Goal: Use online tool/utility: Utilize a website feature to perform a specific function

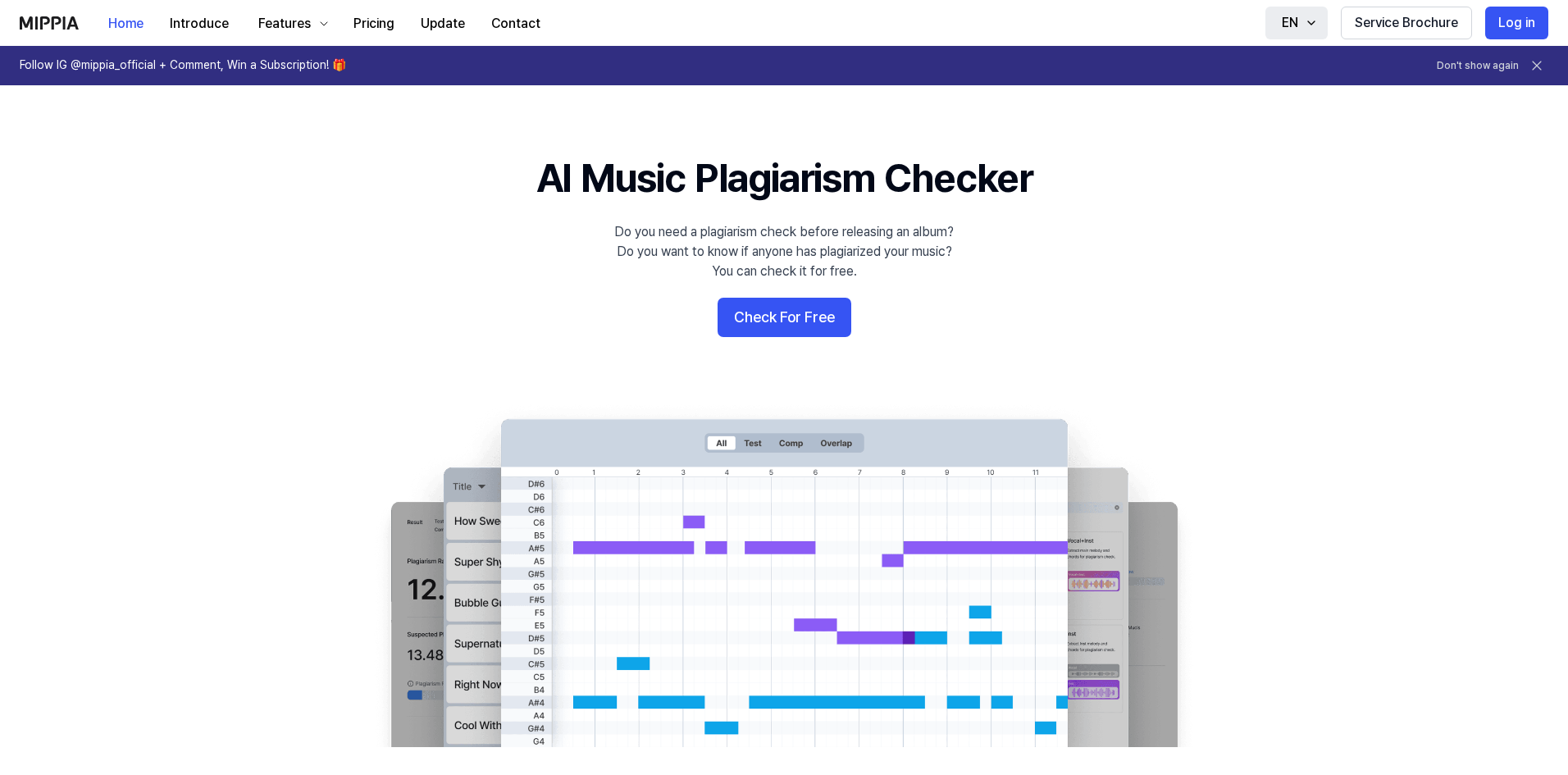
click at [1314, 19] on icon "button" at bounding box center [1311, 23] width 13 height 13
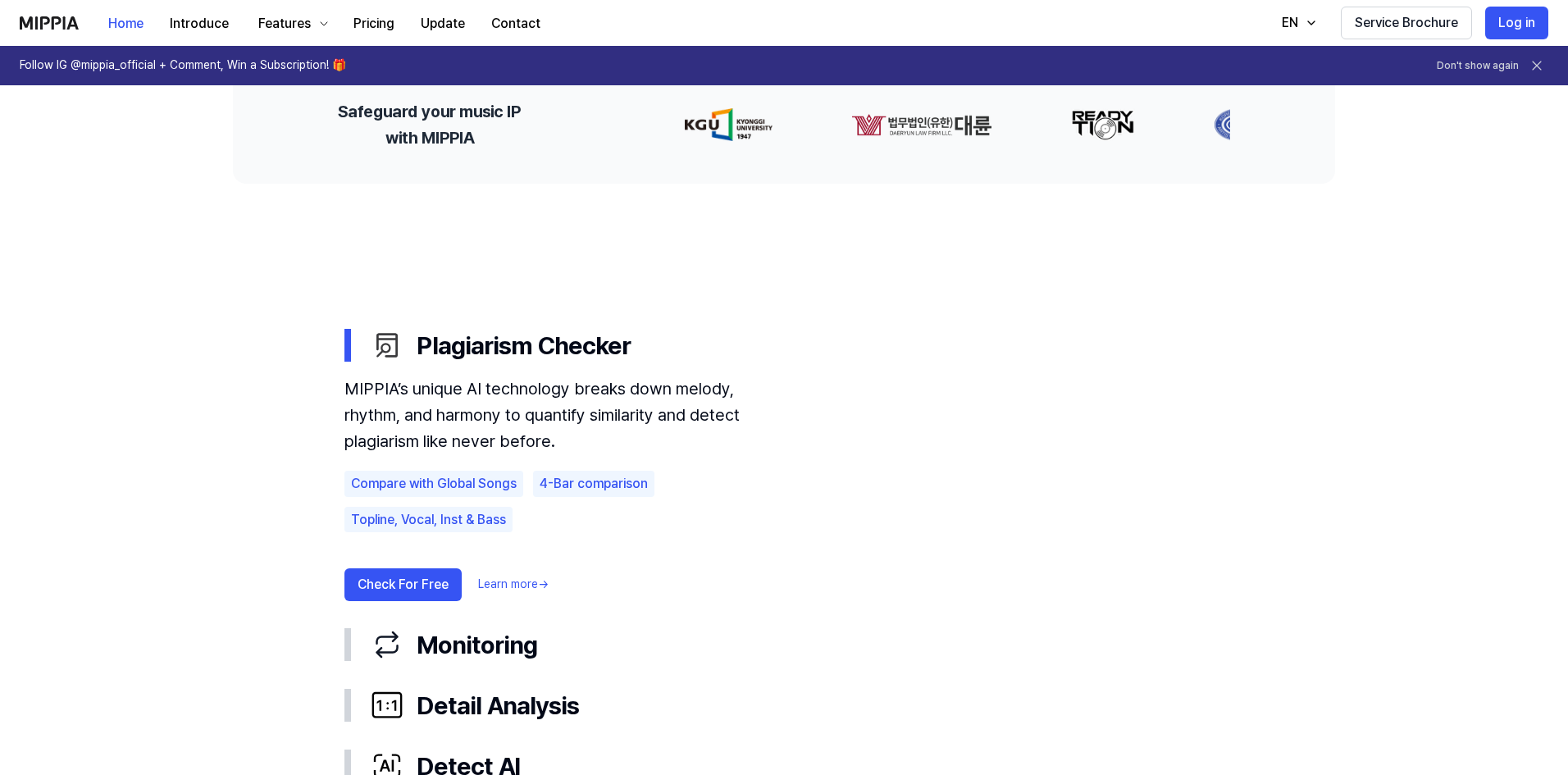
scroll to position [902, 0]
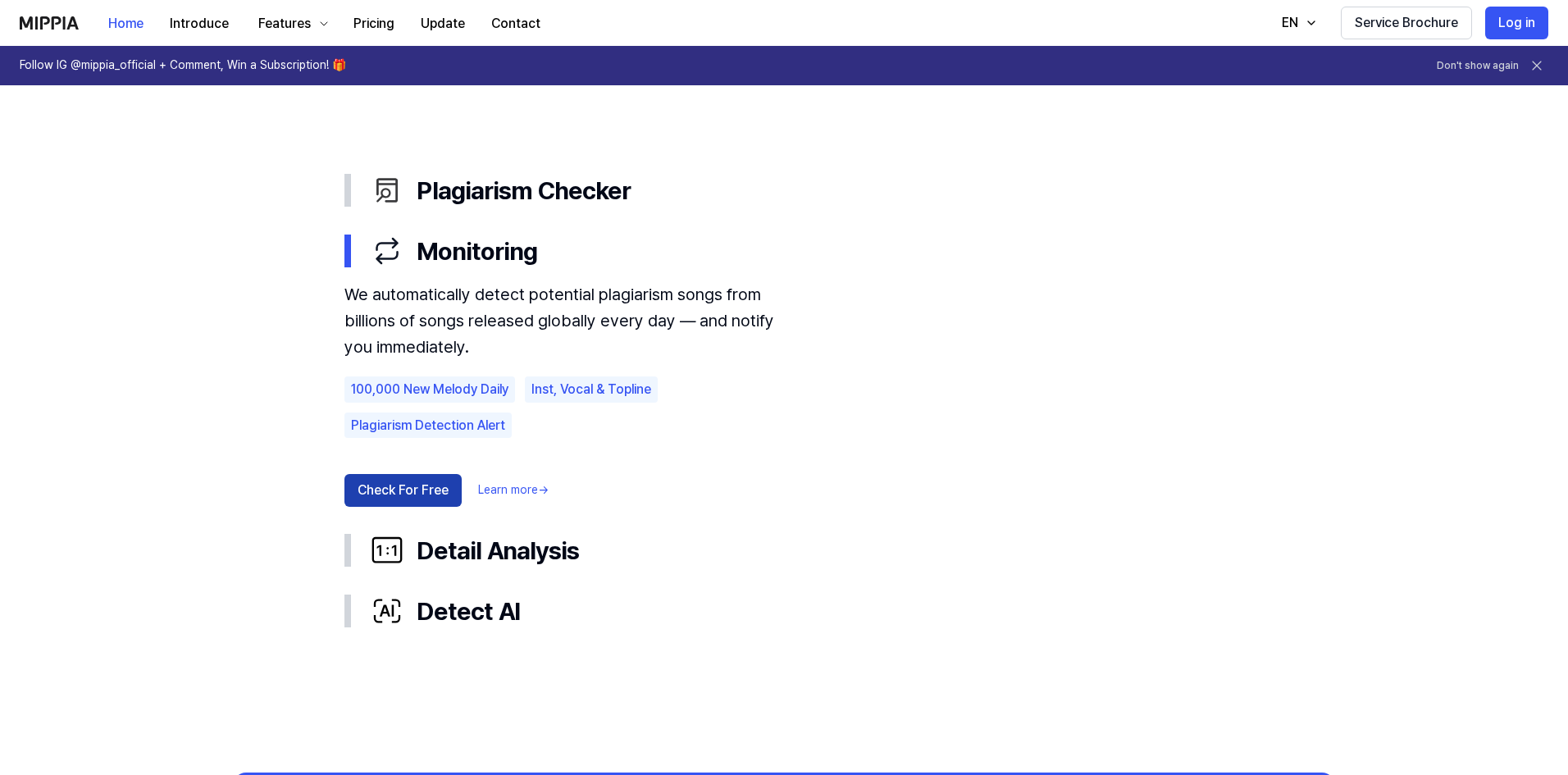
click at [432, 489] on button "Check For Free" at bounding box center [403, 490] width 117 height 33
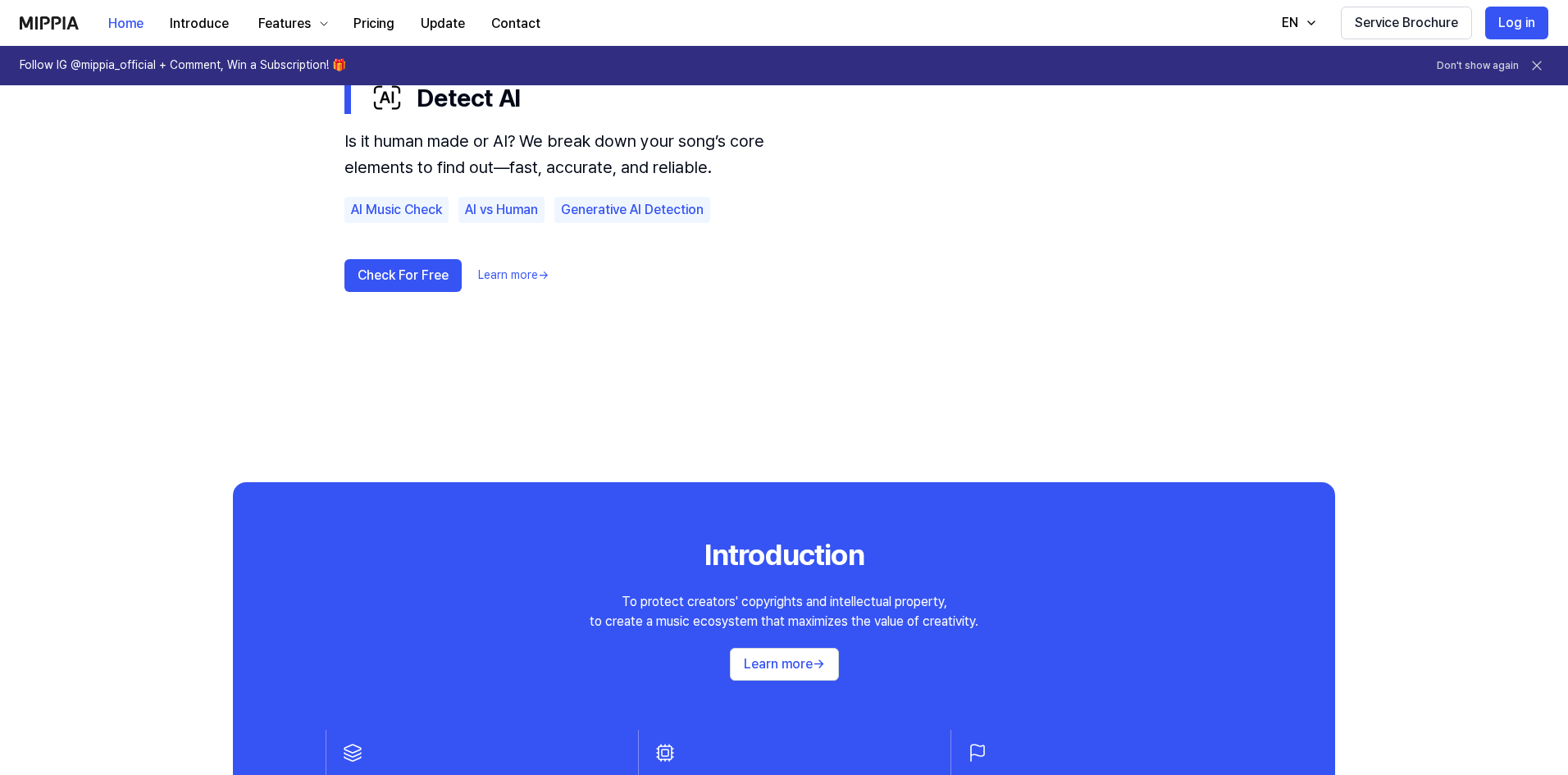
scroll to position [1149, 0]
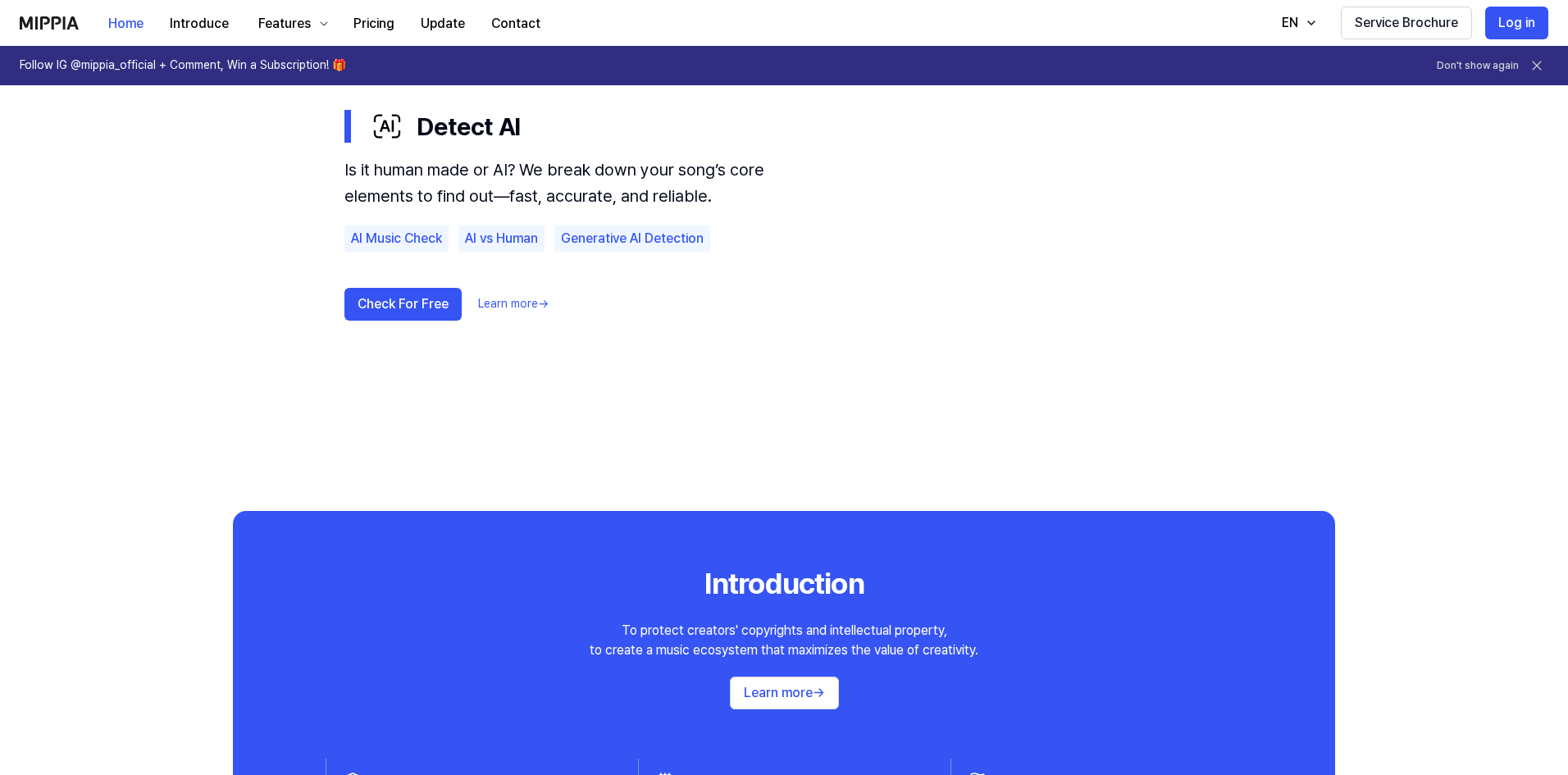
drag, startPoint x: 193, startPoint y: 369, endPoint x: 381, endPoint y: 236, distance: 230.3
click at [381, 236] on div "AI Music Check" at bounding box center [397, 239] width 104 height 27
click at [387, 236] on div "AI Music Check" at bounding box center [397, 239] width 104 height 27
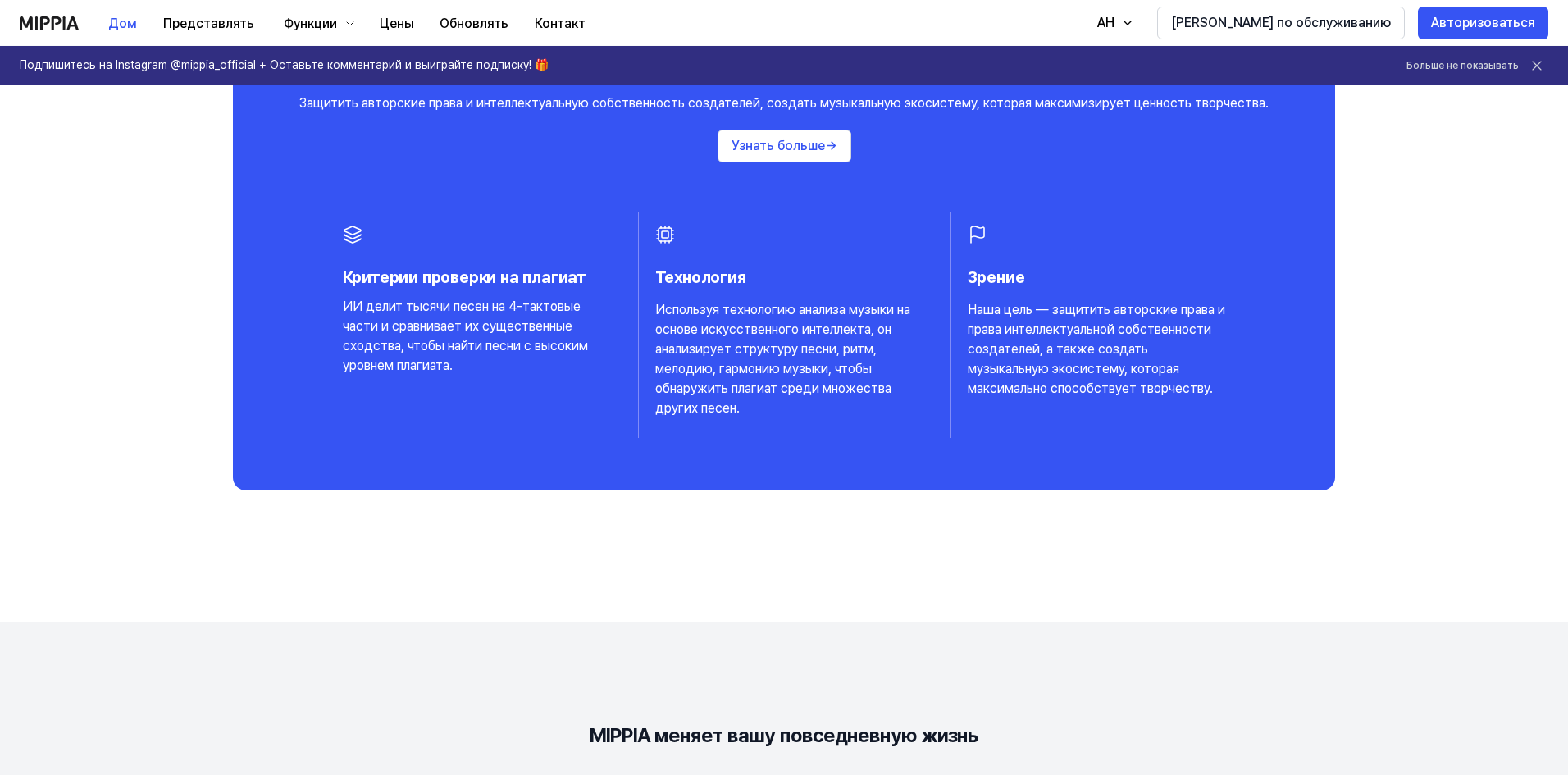
scroll to position [1172, 0]
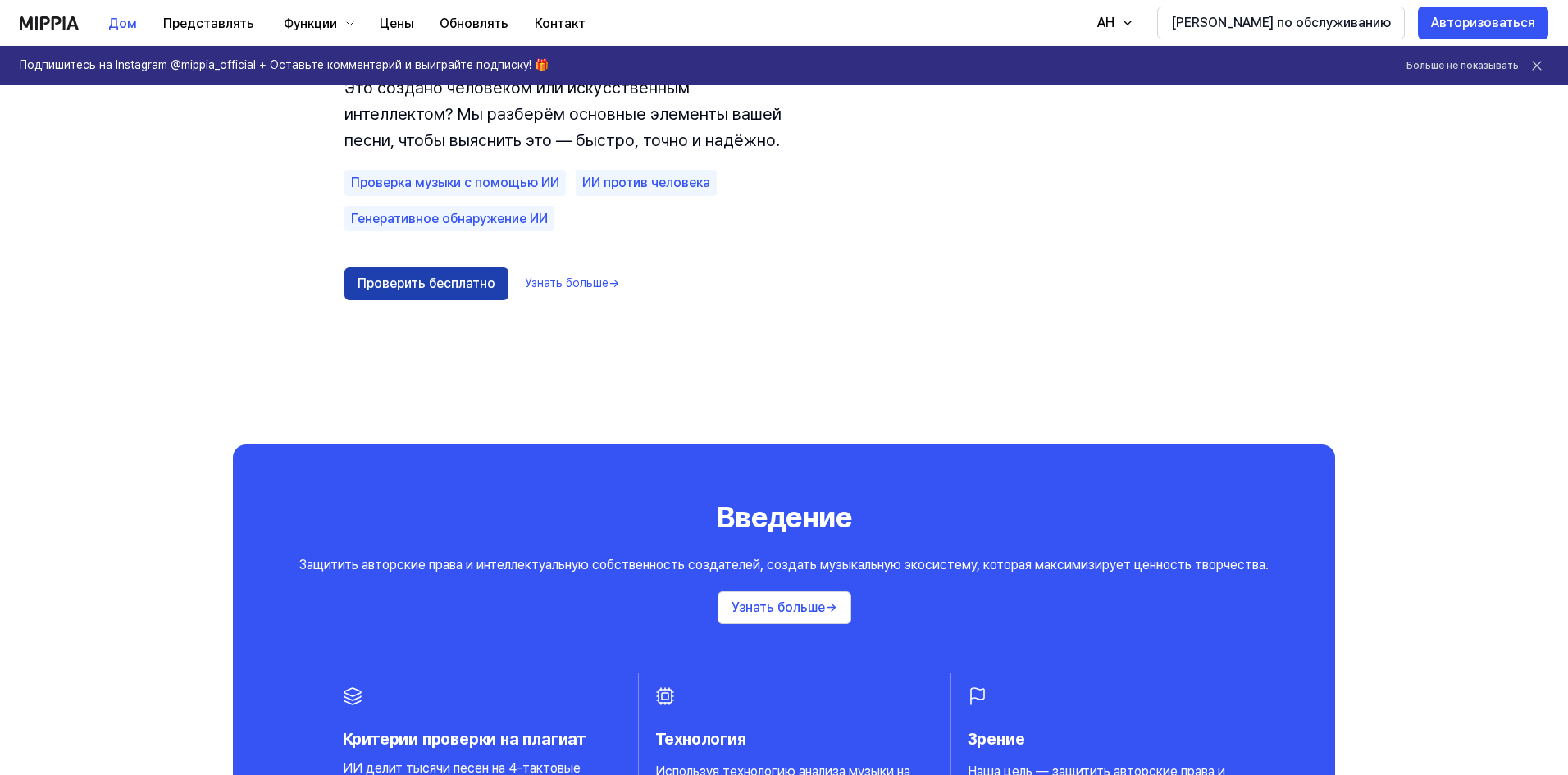
click at [418, 275] on font "Проверить бесплатно" at bounding box center [427, 284] width 138 height 19
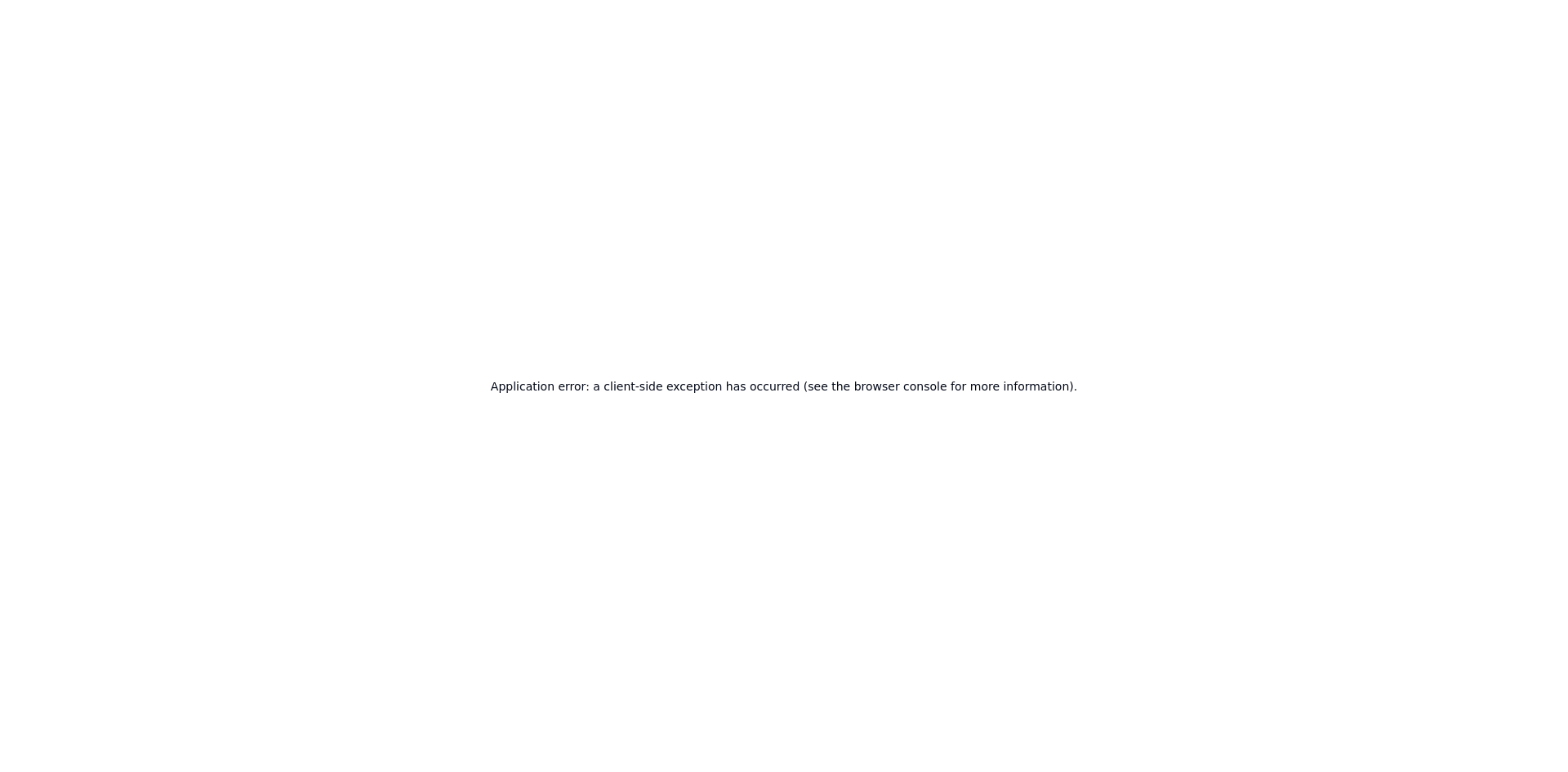
click at [583, 470] on div "Application error: a client-side exception has occurred (see the browser consol…" at bounding box center [784, 386] width 1568 height 772
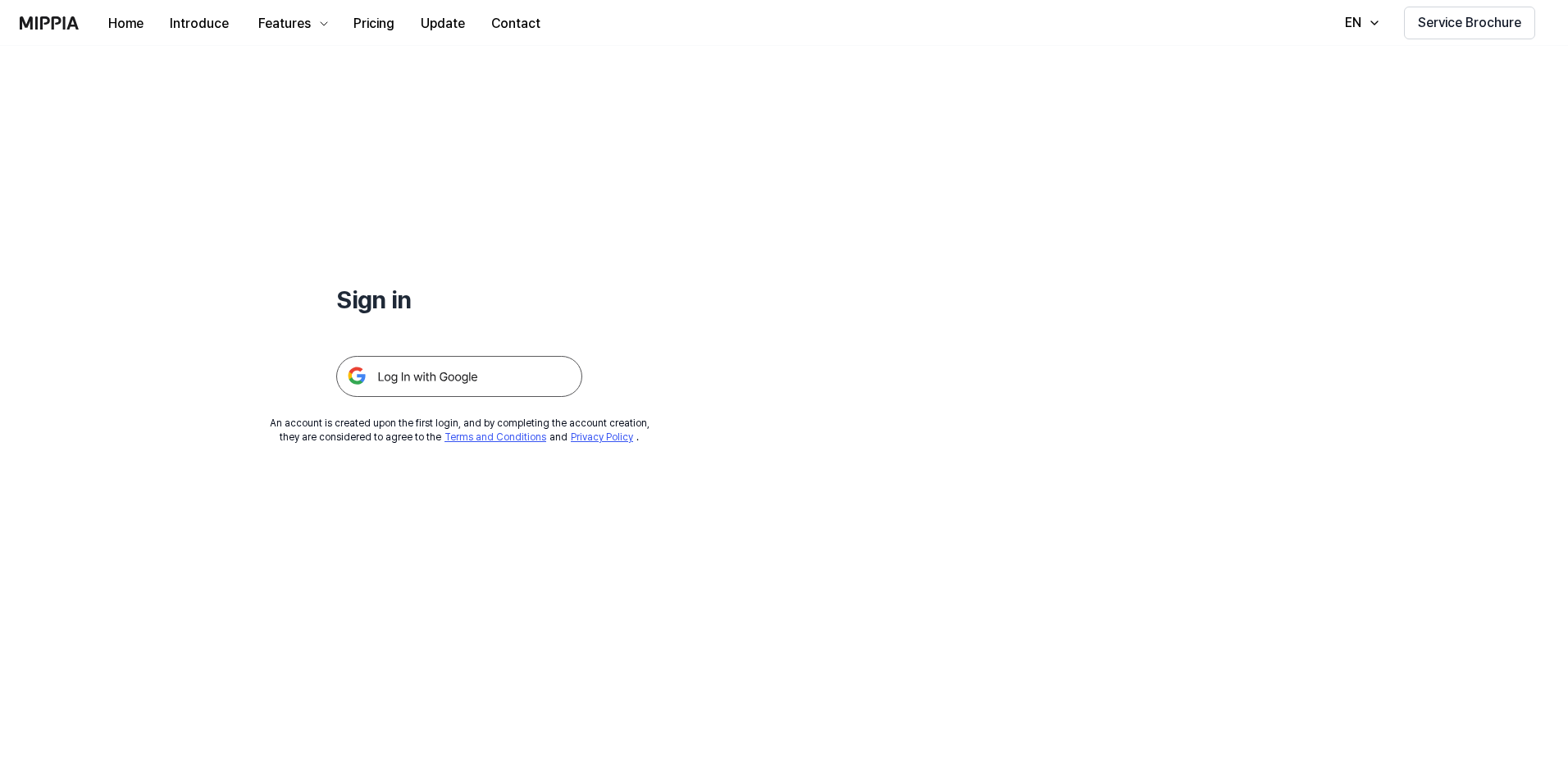
scroll to position [126, 0]
